Goal: Task Accomplishment & Management: Use online tool/utility

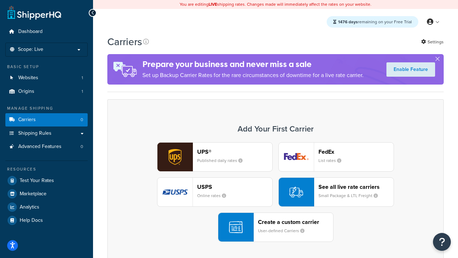
click at [275, 192] on div "UPS® Published daily rates FedEx List rates USPS Online rates See all live rate…" at bounding box center [275, 191] width 321 height 99
click at [356, 151] on header "FedEx" at bounding box center [355, 151] width 75 height 7
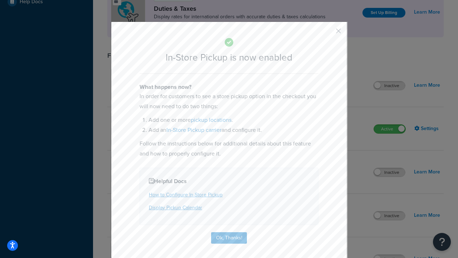
click at [328, 33] on button "button" at bounding box center [328, 34] width 2 height 2
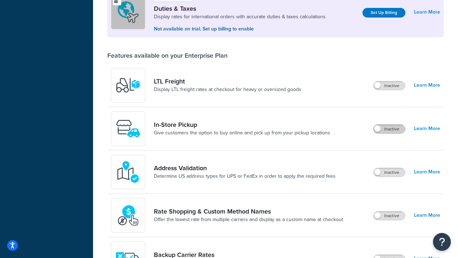
scroll to position [218, 0]
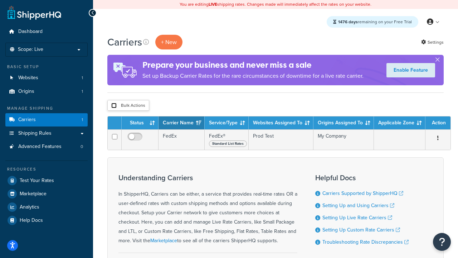
click at [114, 106] on input "checkbox" at bounding box center [113, 105] width 5 height 5
checkbox input "true"
click at [0, 0] on button "Delete" at bounding box center [0, 0] width 0 height 0
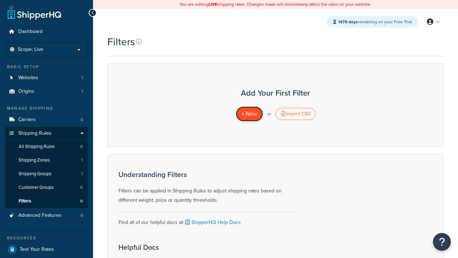
click at [249, 114] on span "+ New" at bounding box center [249, 113] width 16 height 8
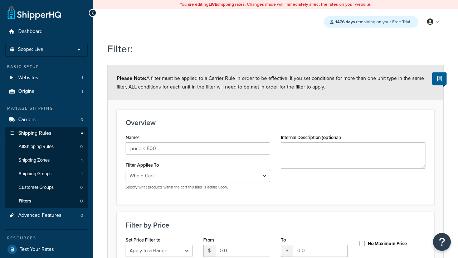
select select "range"
type input "price < 500"
type input "500"
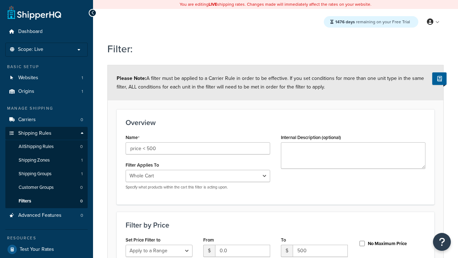
type input "500"
checkbox input "true"
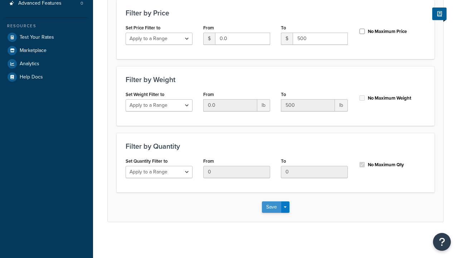
click at [271, 206] on button "Save" at bounding box center [271, 206] width 19 height 11
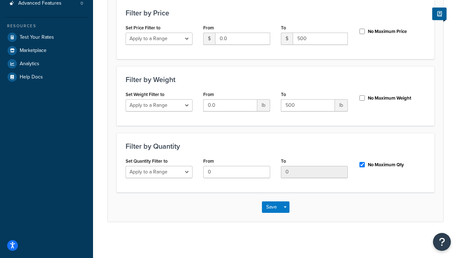
scroll to position [0, 0]
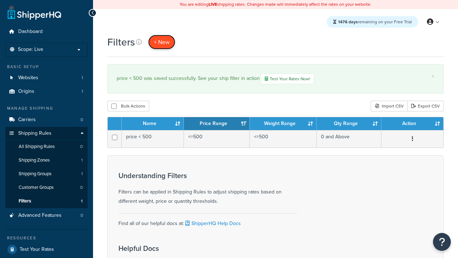
click at [162, 42] on span "+ New" at bounding box center [162, 42] width 16 height 8
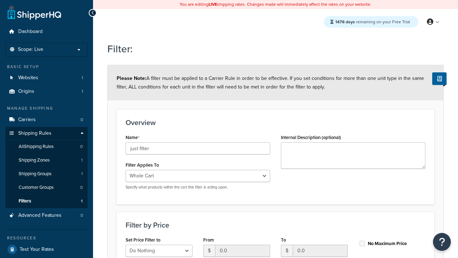
scroll to position [212, 0]
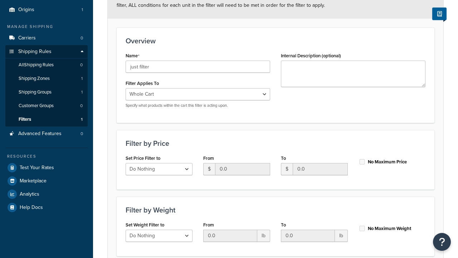
type input "just filter"
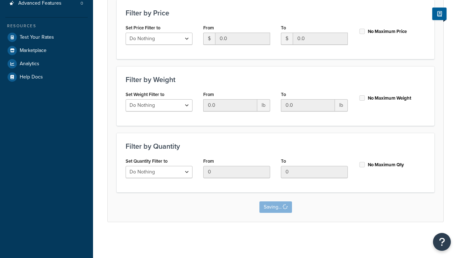
scroll to position [0, 0]
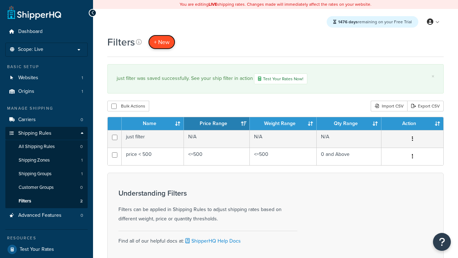
click at [162, 42] on span "+ New" at bounding box center [162, 42] width 16 height 8
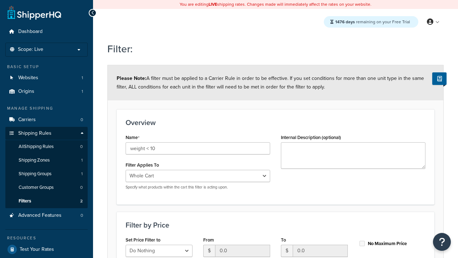
select select "range"
type input "weight < 10"
type input "10"
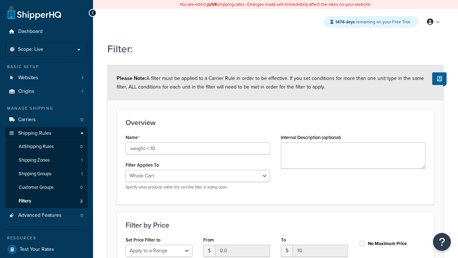
type input "10"
checkbox input "true"
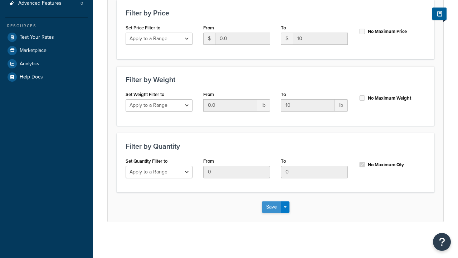
click at [271, 206] on button "Save" at bounding box center [271, 206] width 19 height 11
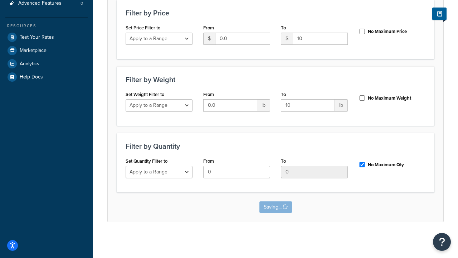
scroll to position [0, 0]
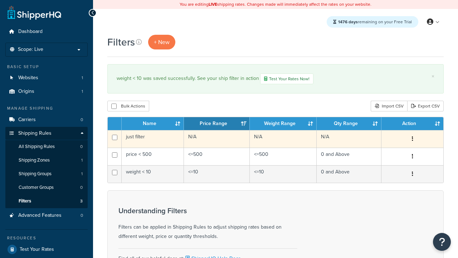
click at [412, 140] on icon "button" at bounding box center [412, 138] width 1 height 5
click at [0, 0] on link "Edit" at bounding box center [0, 0] width 0 height 0
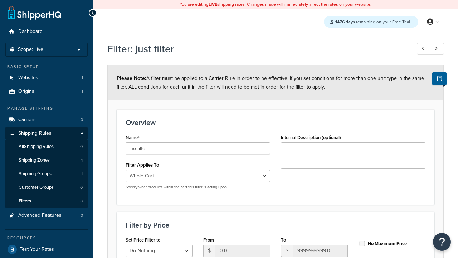
scroll to position [212, 0]
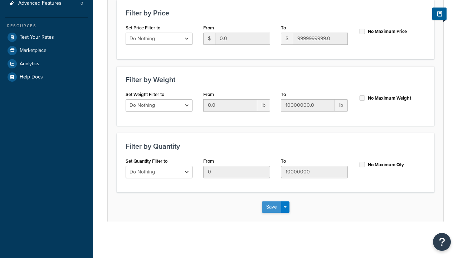
type input "no filter"
click at [271, 206] on button "Save" at bounding box center [271, 206] width 19 height 11
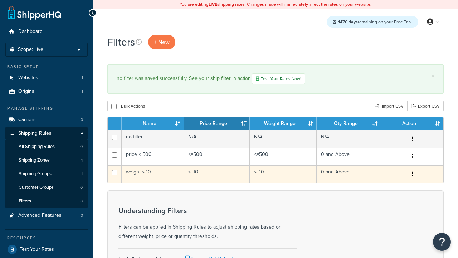
click at [412, 175] on icon "button" at bounding box center [412, 173] width 1 height 5
click at [0, 0] on link "Duplicate" at bounding box center [0, 0] width 0 height 0
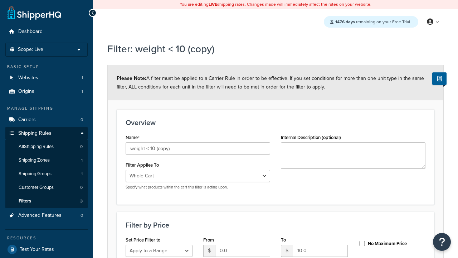
select select "range"
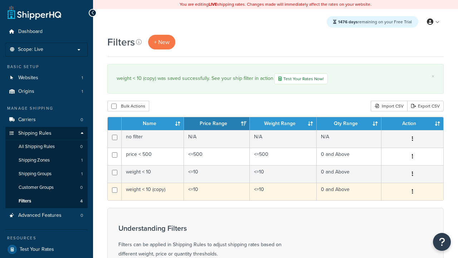
click at [412, 192] on icon "button" at bounding box center [412, 191] width 1 height 5
click at [0, 0] on link "Delete" at bounding box center [0, 0] width 0 height 0
